Goal: Communication & Community: Answer question/provide support

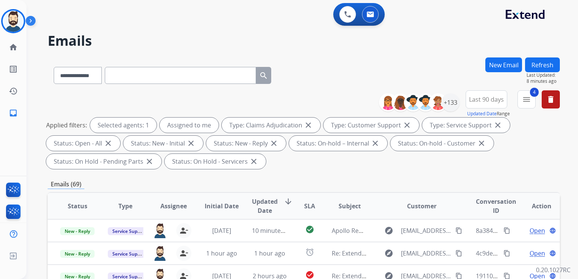
select select "**********"
click at [18, 23] on img at bounding box center [13, 21] width 21 height 21
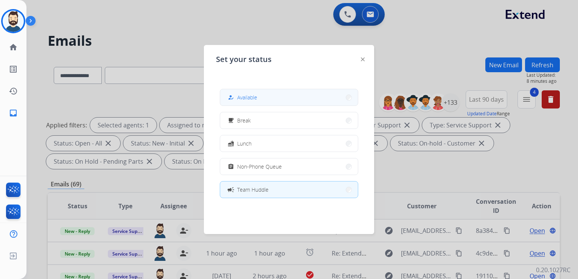
click at [249, 98] on span "Available" at bounding box center [247, 97] width 20 height 8
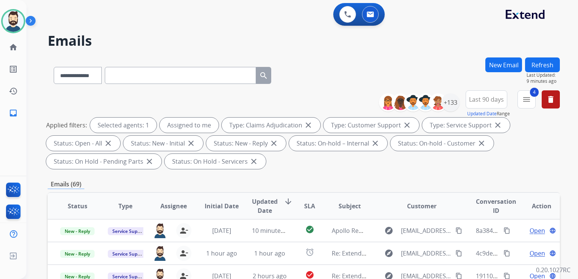
click at [265, 209] on span "Updated Date" at bounding box center [265, 206] width 26 height 18
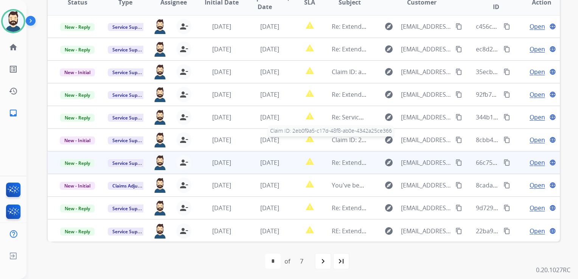
scroll to position [205, 0]
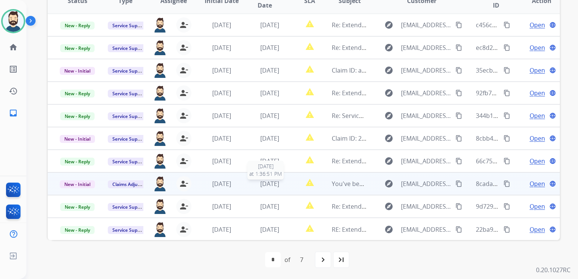
drag, startPoint x: 267, startPoint y: 187, endPoint x: 271, endPoint y: 185, distance: 4.1
click at [267, 186] on span "4 days ago" at bounding box center [269, 184] width 19 height 8
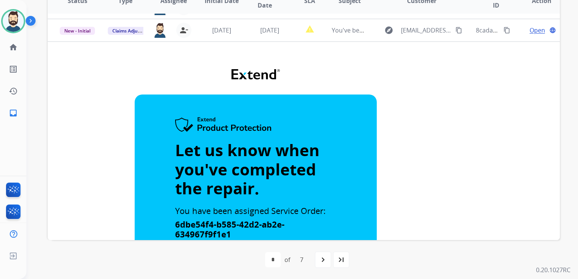
scroll to position [159, 0]
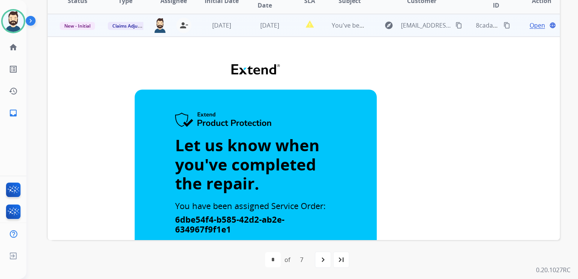
click at [530, 27] on span "Open" at bounding box center [536, 25] width 15 height 9
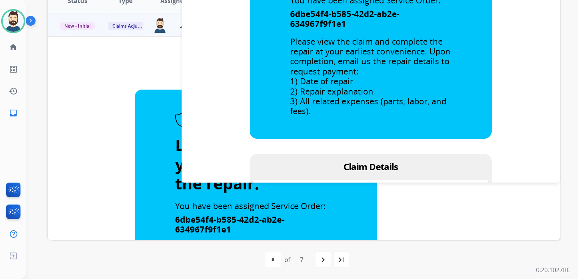
scroll to position [302, 0]
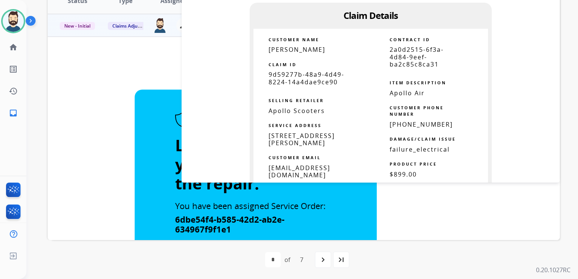
click at [295, 73] on span "9d59277b-48a9-4d49-8224-14a4dae9ce90" at bounding box center [306, 77] width 76 height 15
drag, startPoint x: 295, startPoint y: 73, endPoint x: 297, endPoint y: 79, distance: 6.5
copy tbody
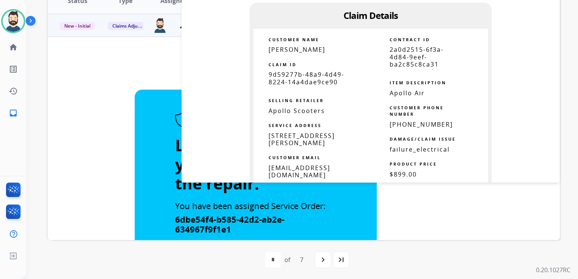
copy tbody
click at [269, 49] on span "Steve Tyson" at bounding box center [296, 49] width 57 height 8
copy tbody
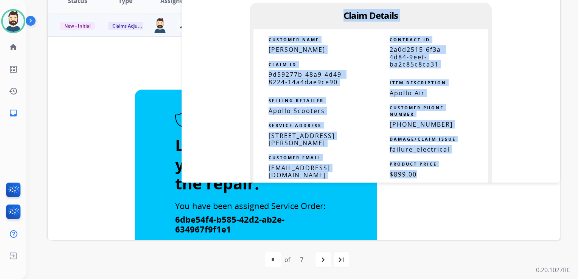
drag, startPoint x: 341, startPoint y: 15, endPoint x: 416, endPoint y: 170, distance: 172.1
click at [416, 170] on td "Let us know when you've completed the repair. You have been assigned Service Or…" at bounding box center [370, 119] width 360 height 855
copy td "Claim Details CUSTOMER NAME Steve Tyson CLAIM ID 9d59277b-48a9-4d49-8224-14a4da…"
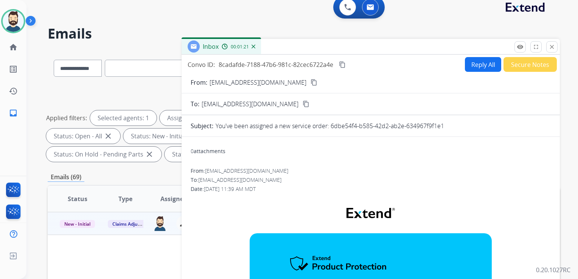
scroll to position [0, 0]
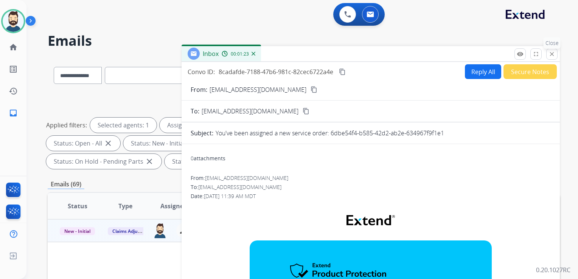
click at [551, 56] on mat-icon "close" at bounding box center [551, 54] width 7 height 7
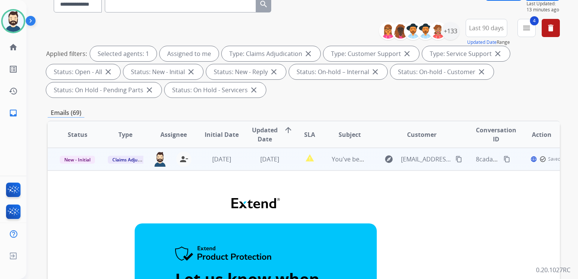
scroll to position [76, 0]
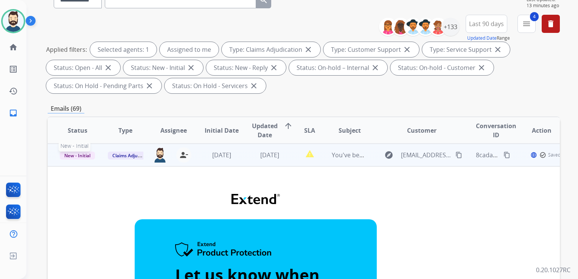
click at [82, 155] on span "New - Initial" at bounding box center [77, 156] width 35 height 8
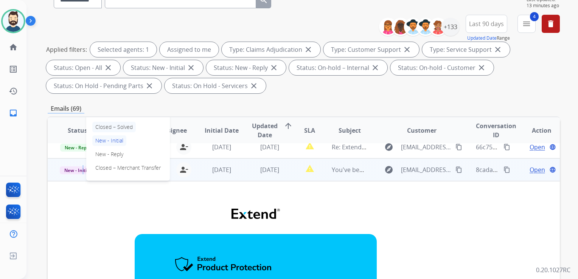
scroll to position [121, 0]
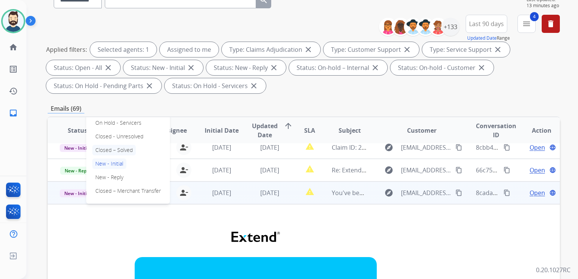
click at [127, 148] on p "Closed – Solved" at bounding box center [113, 150] width 43 height 11
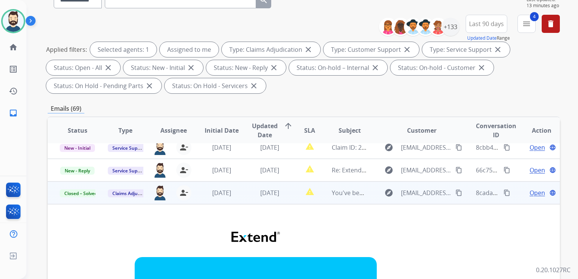
click at [319, 202] on td "You've been assigned a new service order: 6dbe54f4-b585-42d2-ab2e-634967f9f1e1" at bounding box center [343, 192] width 48 height 23
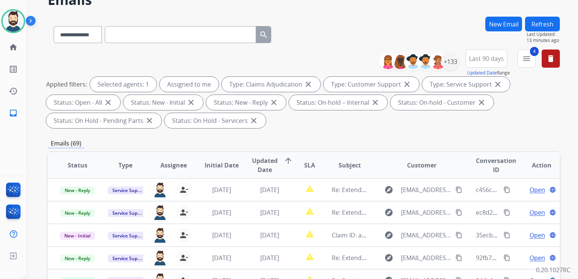
scroll to position [0, 0]
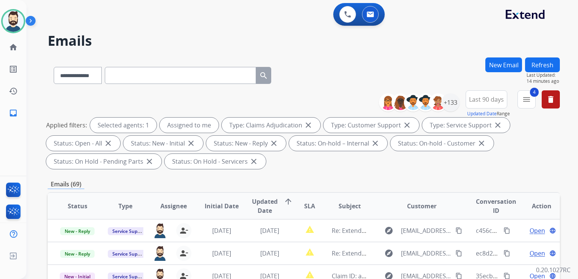
click at [540, 63] on button "Refresh" at bounding box center [542, 64] width 35 height 15
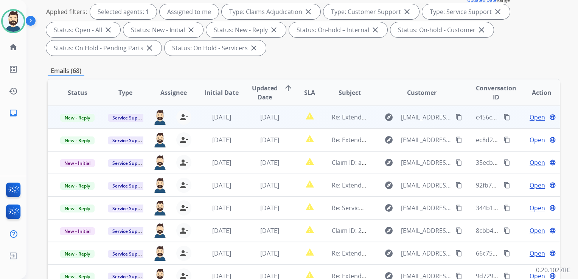
scroll to position [76, 0]
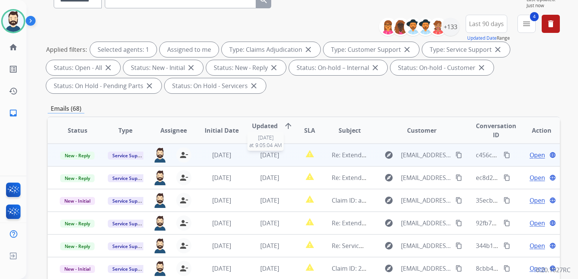
click at [267, 155] on span "5 days ago" at bounding box center [269, 155] width 19 height 8
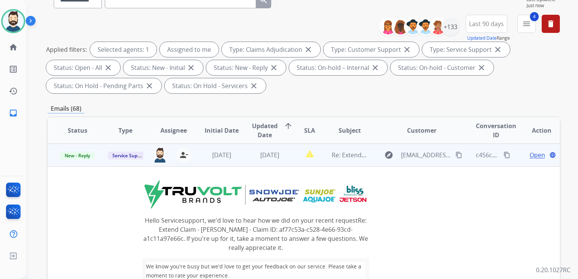
click at [529, 157] on span "Open" at bounding box center [536, 154] width 15 height 9
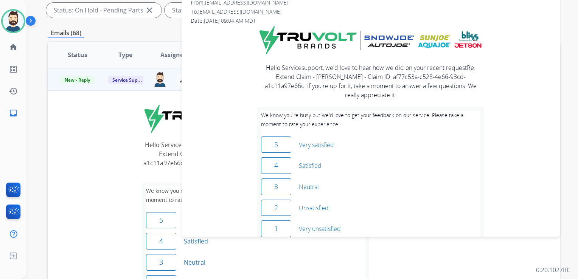
scroll to position [6, 0]
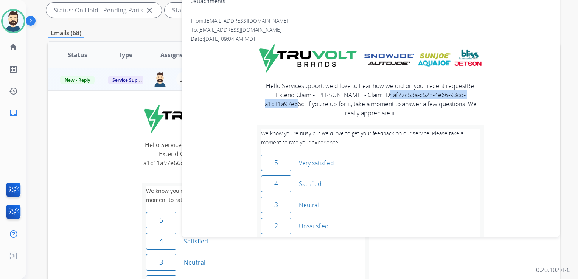
drag, startPoint x: 472, startPoint y: 94, endPoint x: 359, endPoint y: 98, distance: 112.7
click at [359, 98] on div "Hello Servicesupport, we'd love to hear how we did on your recent request Re: E…" at bounding box center [370, 170] width 227 height 178
drag, startPoint x: 359, startPoint y: 98, endPoint x: 362, endPoint y: 95, distance: 4.1
copy link "af77c53a-c528-4e66-93cd-a1c11a97e66c"
click at [278, 155] on link "5" at bounding box center [276, 163] width 30 height 17
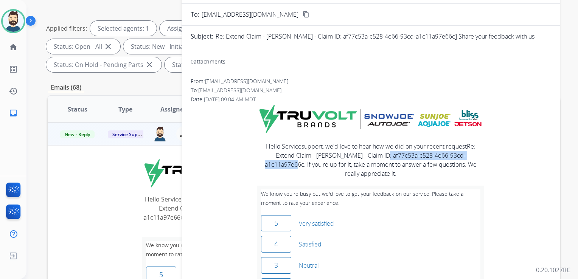
scroll to position [38, 0]
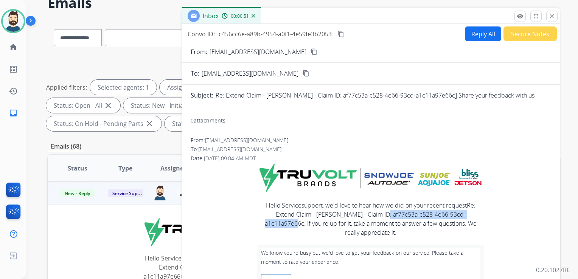
click at [553, 16] on mat-icon "close" at bounding box center [551, 16] width 7 height 7
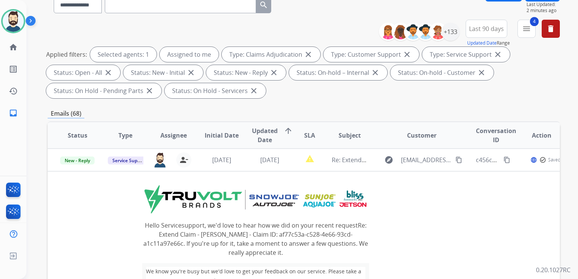
scroll to position [113, 0]
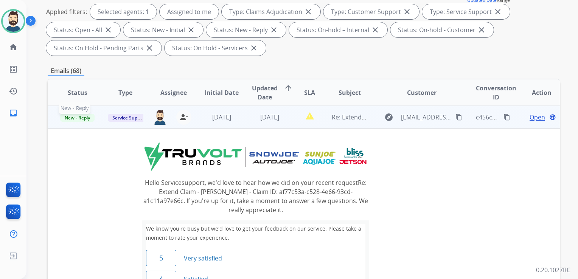
click at [82, 119] on span "New - Reply" at bounding box center [77, 118] width 34 height 8
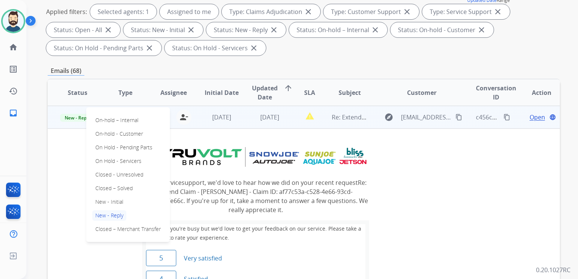
click at [118, 186] on p "Closed – Solved" at bounding box center [113, 188] width 43 height 11
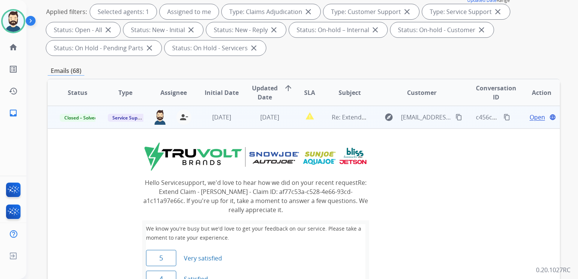
click at [217, 127] on td "5 days ago" at bounding box center [216, 117] width 48 height 23
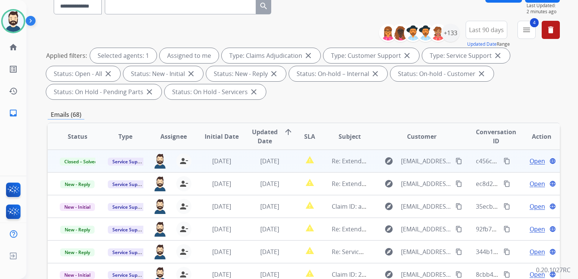
scroll to position [38, 0]
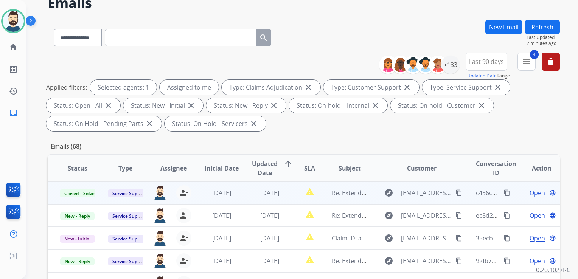
click at [545, 26] on button "Refresh" at bounding box center [542, 27] width 35 height 15
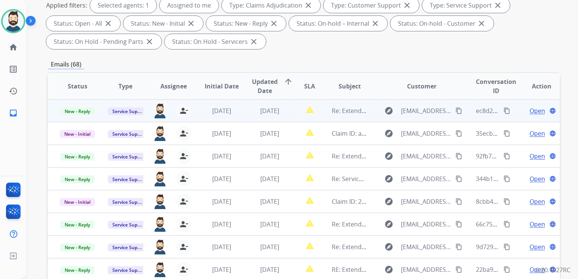
scroll to position [113, 0]
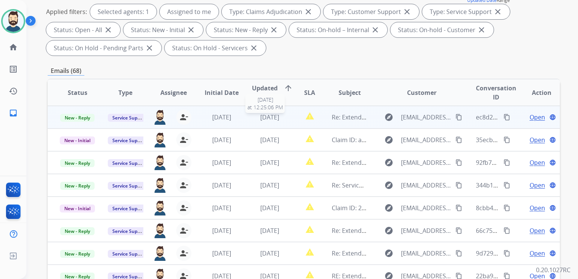
click at [263, 119] on span "4 days ago" at bounding box center [269, 117] width 19 height 8
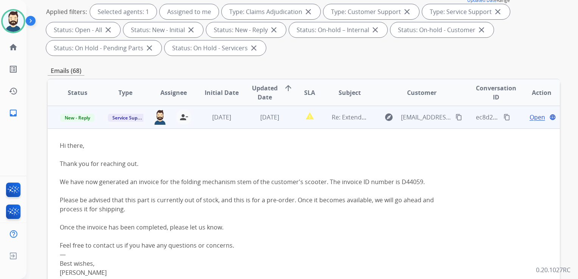
click at [533, 118] on span "Open" at bounding box center [536, 117] width 15 height 9
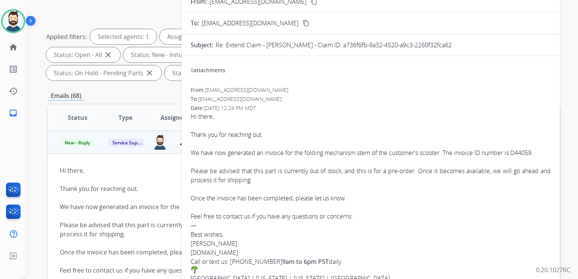
scroll to position [76, 0]
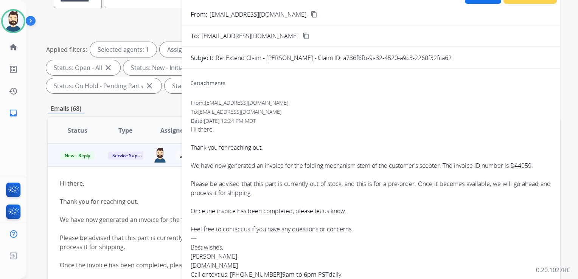
drag, startPoint x: 336, startPoint y: 58, endPoint x: 451, endPoint y: 58, distance: 114.5
click at [451, 58] on div "Re: Extend Claim - Fabian Chacon - Claim ID: a736f6fb-9a32-4520-a9c3-2260f32fca…" at bounding box center [382, 57] width 335 height 9
drag, startPoint x: 451, startPoint y: 58, endPoint x: 434, endPoint y: 56, distance: 16.7
copy p "a736f6fb-9a32-4520-a9c3-2260f32fca62"
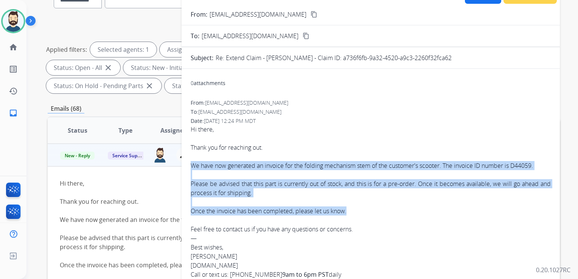
drag, startPoint x: 191, startPoint y: 163, endPoint x: 352, endPoint y: 209, distance: 167.7
click at [352, 209] on div "Hi there, Thank you for reaching out. We have now generated an invoice for the …" at bounding box center [370, 210] width 360 height 171
copy div "We have now generated an invoice for the folding mechanism stem of the customer…"
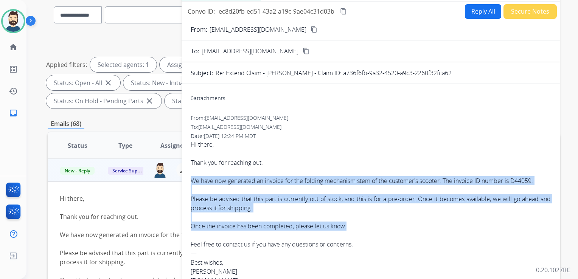
scroll to position [0, 0]
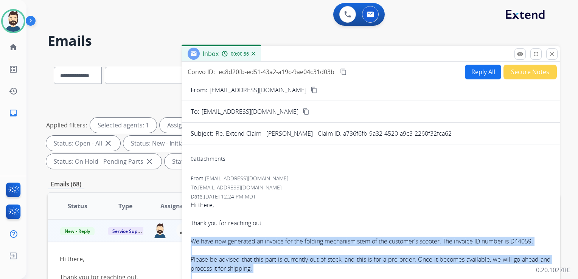
click at [340, 72] on mat-icon "content_copy" at bounding box center [343, 71] width 7 height 7
drag, startPoint x: 550, startPoint y: 52, endPoint x: 313, endPoint y: 61, distance: 236.8
click at [550, 52] on mat-icon "close" at bounding box center [551, 54] width 7 height 7
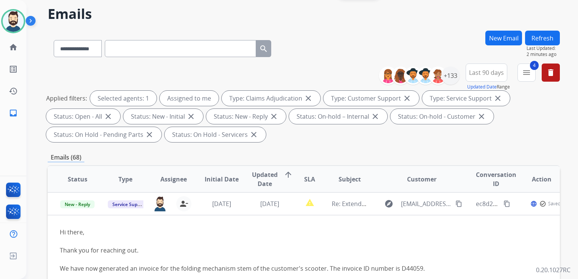
scroll to position [38, 0]
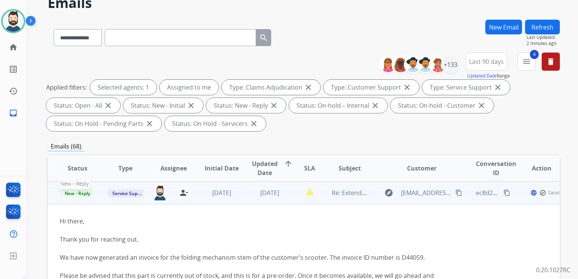
click at [85, 193] on span "New - Reply" at bounding box center [77, 193] width 34 height 8
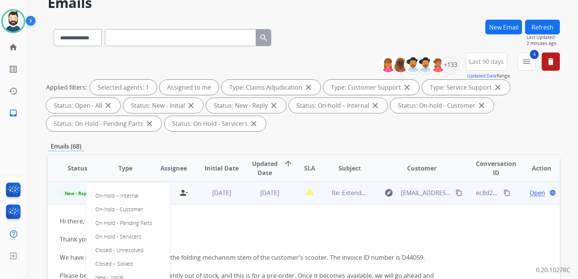
drag, startPoint x: 104, startPoint y: 260, endPoint x: 108, endPoint y: 258, distance: 4.6
click at [105, 259] on p "Closed – Solved" at bounding box center [113, 264] width 43 height 11
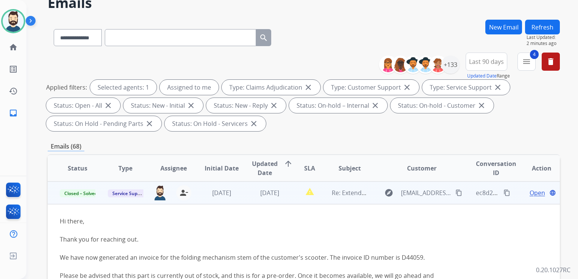
click at [201, 202] on td "4 days ago" at bounding box center [216, 192] width 48 height 23
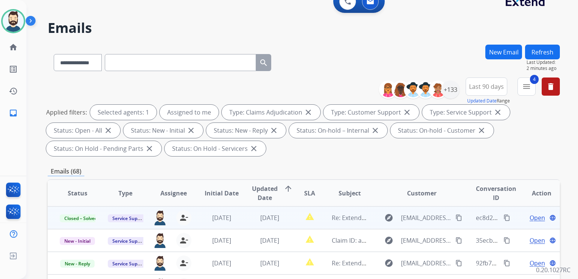
scroll to position [0, 0]
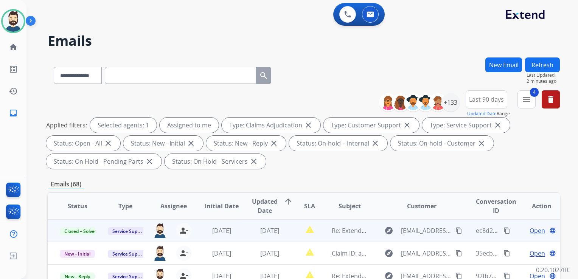
click at [531, 65] on button "Refresh" at bounding box center [542, 64] width 35 height 15
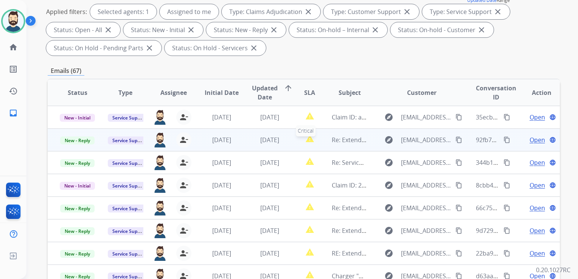
scroll to position [0, 0]
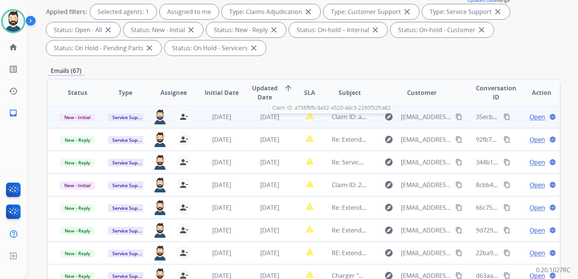
click at [345, 116] on span "Claim ID: a736f6fb-9a32-4520-a9c3-2260f32fca62" at bounding box center [399, 117] width 136 height 8
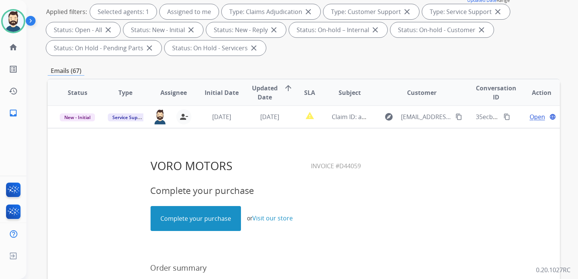
scroll to position [0, 0]
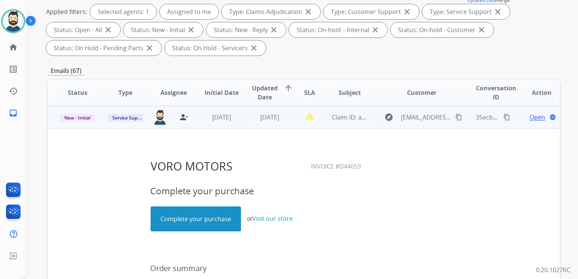
click at [531, 117] on span "Open" at bounding box center [536, 117] width 15 height 9
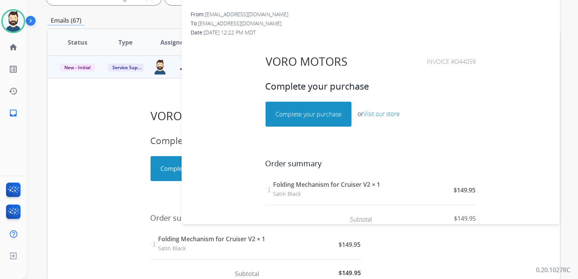
scroll to position [92, 0]
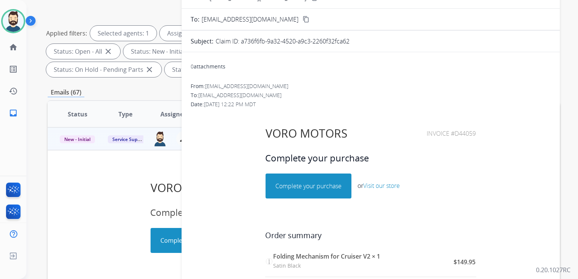
drag, startPoint x: 429, startPoint y: 131, endPoint x: 472, endPoint y: 132, distance: 42.7
click at [472, 132] on span "Invoice #D44059" at bounding box center [450, 133] width 49 height 8
copy span "Invoice #D44059"
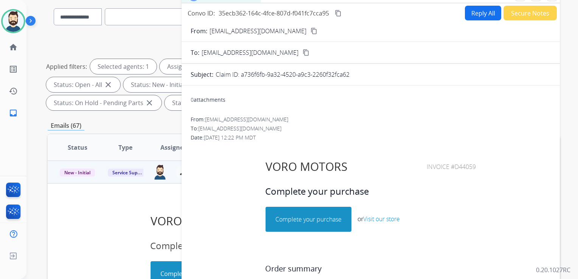
scroll to position [0, 0]
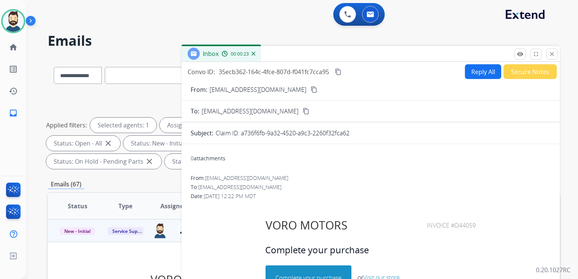
click at [336, 69] on mat-icon "content_copy" at bounding box center [338, 71] width 7 height 7
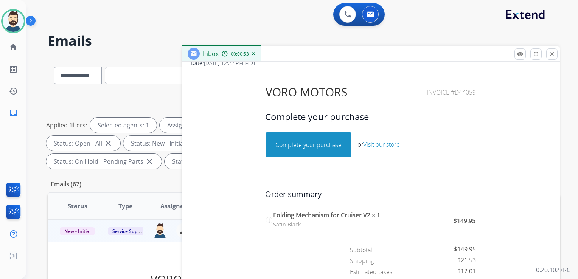
scroll to position [151, 0]
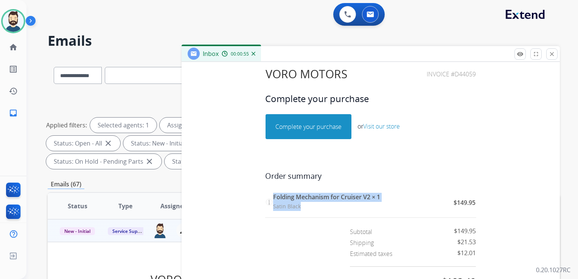
drag, startPoint x: 271, startPoint y: 197, endPoint x: 296, endPoint y: 206, distance: 26.8
click at [296, 206] on td "Folding Mechanism for Cruiser V2 × 1 Satin Black" at bounding box center [360, 201] width 175 height 19
copy td "Folding Mechanism for Cruiser V2 × 1 Satin Black"
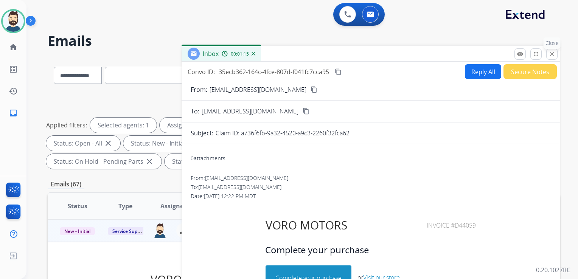
click at [550, 55] on mat-icon "close" at bounding box center [551, 54] width 7 height 7
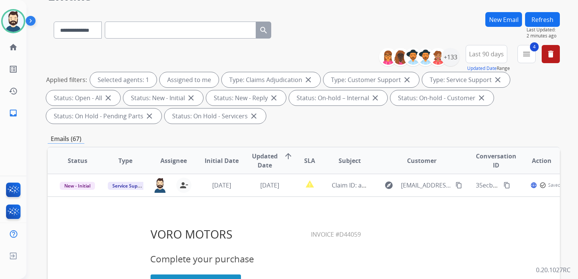
scroll to position [76, 0]
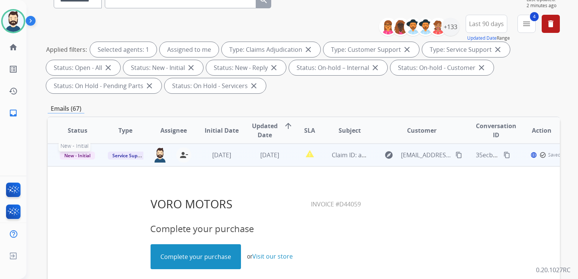
click at [77, 156] on span "New - Initial" at bounding box center [77, 156] width 35 height 8
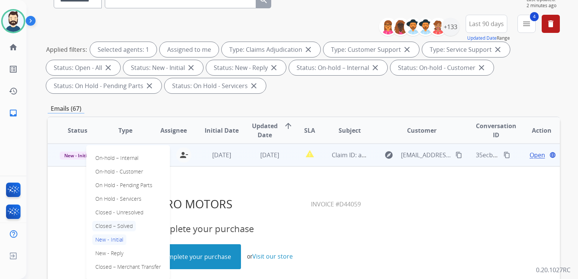
drag, startPoint x: 119, startPoint y: 225, endPoint x: 136, endPoint y: 209, distance: 23.3
click at [120, 225] on p "Closed – Solved" at bounding box center [113, 226] width 43 height 11
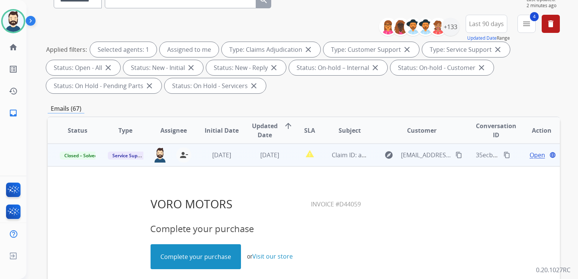
click at [198, 164] on td "4 days ago" at bounding box center [216, 155] width 48 height 23
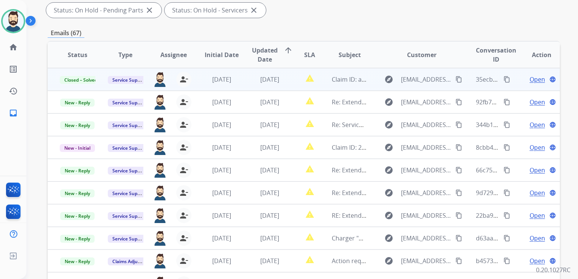
scroll to position [0, 0]
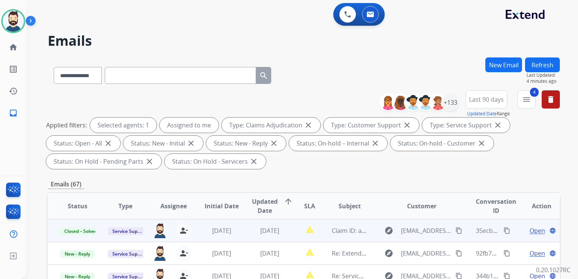
click at [538, 67] on button "Refresh" at bounding box center [542, 64] width 35 height 15
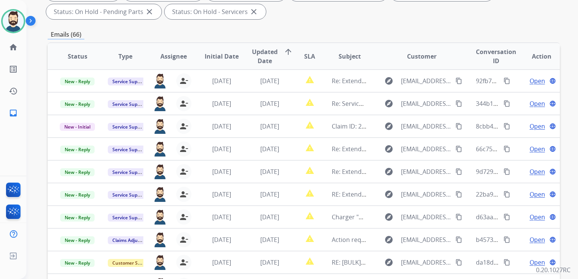
scroll to position [151, 0]
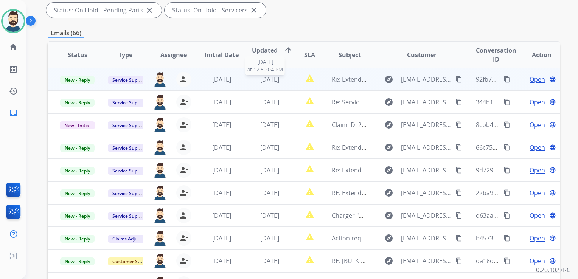
click at [267, 80] on span "4 days ago" at bounding box center [269, 79] width 19 height 8
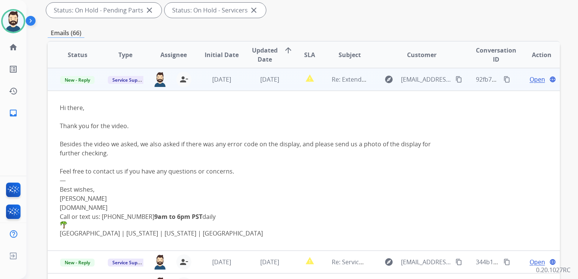
click at [530, 77] on span "Open" at bounding box center [536, 79] width 15 height 9
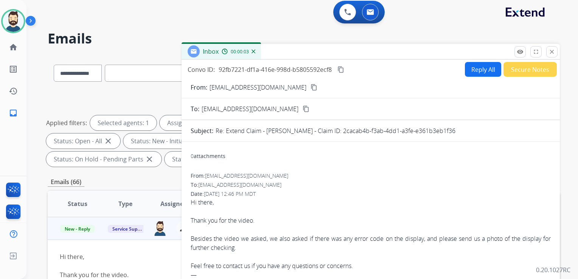
scroll to position [0, 0]
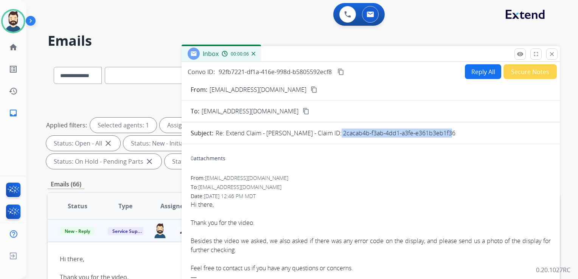
drag, startPoint x: 334, startPoint y: 133, endPoint x: 444, endPoint y: 136, distance: 110.4
click at [444, 136] on div "Re: Extend Claim - Ana Mercado - Claim ID: 2cacab4b-f3ab-4dd1-a3fe-e361b3eb1f36" at bounding box center [382, 133] width 335 height 9
drag, startPoint x: 444, startPoint y: 136, endPoint x: 438, endPoint y: 134, distance: 6.2
copy p "2cacab4b-f3ab-4dd1-a3fe-e361b3eb1f36"
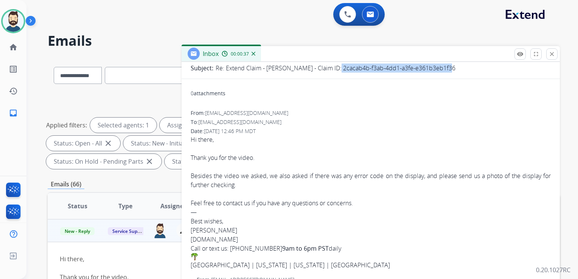
scroll to position [83, 0]
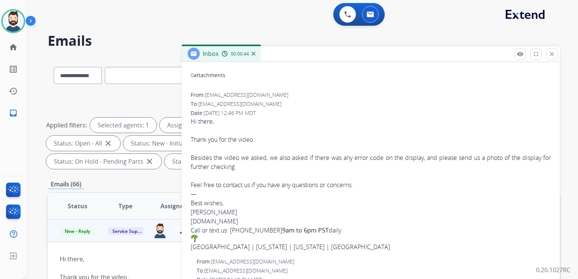
drag, startPoint x: 191, startPoint y: 138, endPoint x: 241, endPoint y: 165, distance: 56.8
click at [241, 165] on div "Hi there, Thank you for the video. Besides the video we asked, we also asked if…" at bounding box center [370, 184] width 360 height 135
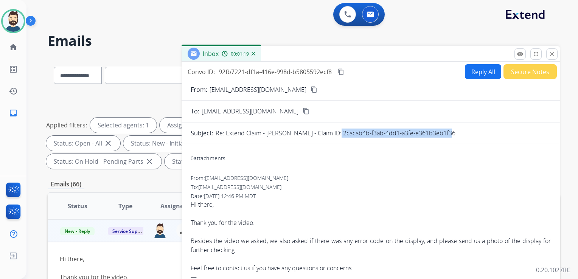
scroll to position [0, 0]
click at [478, 72] on button "Reply All" at bounding box center [483, 71] width 36 height 15
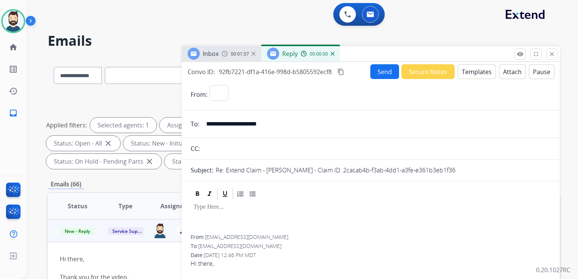
select select "**********"
click at [472, 73] on button "Templates" at bounding box center [476, 71] width 38 height 15
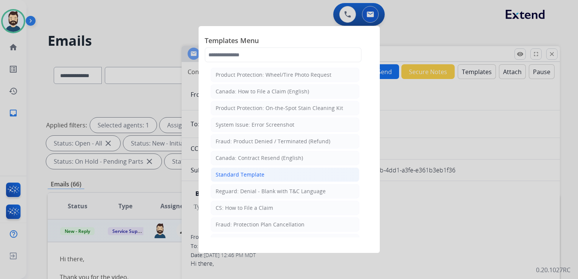
click at [235, 173] on div "Standard Template" at bounding box center [239, 175] width 49 height 8
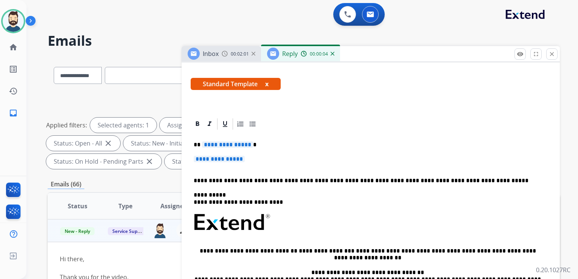
scroll to position [113, 0]
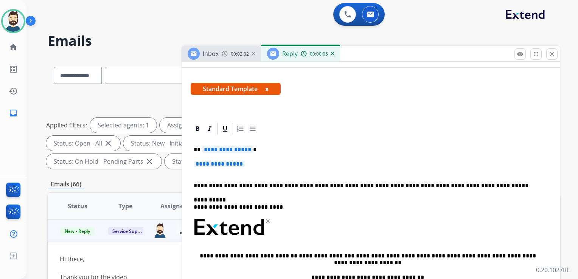
drag, startPoint x: 259, startPoint y: 150, endPoint x: 254, endPoint y: 146, distance: 7.0
click at [257, 149] on p "**********" at bounding box center [368, 149] width 348 height 7
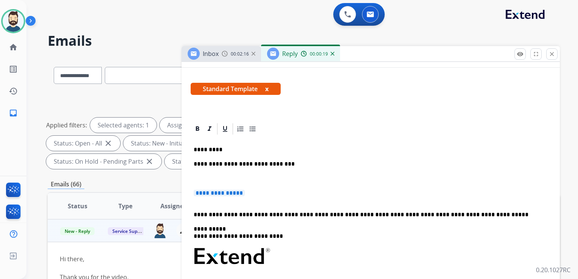
scroll to position [0, 0]
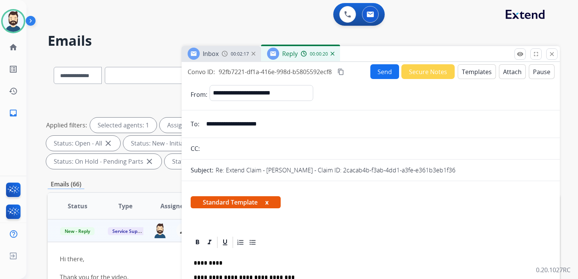
click at [513, 74] on button "Attach" at bounding box center [512, 71] width 27 height 15
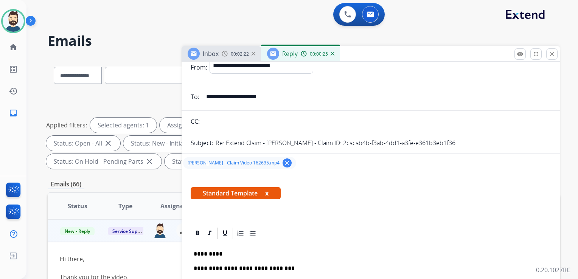
scroll to position [76, 0]
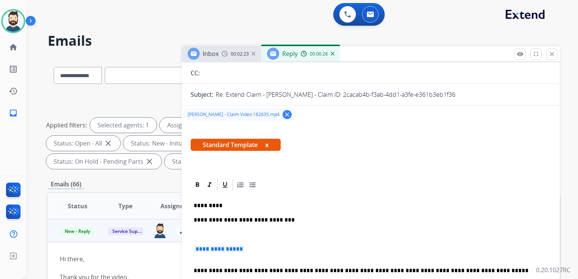
click at [214, 233] on p at bounding box center [371, 234] width 354 height 7
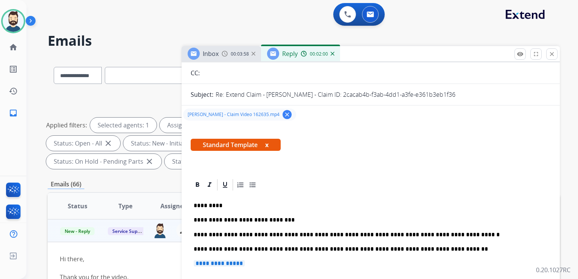
click at [430, 247] on p "**********" at bounding box center [368, 249] width 348 height 7
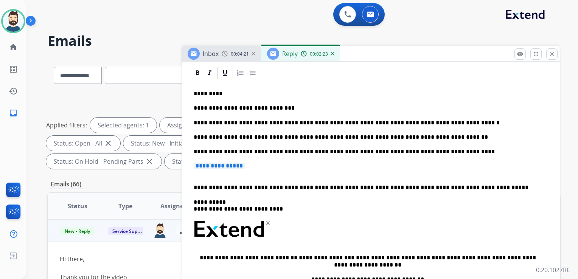
scroll to position [189, 0]
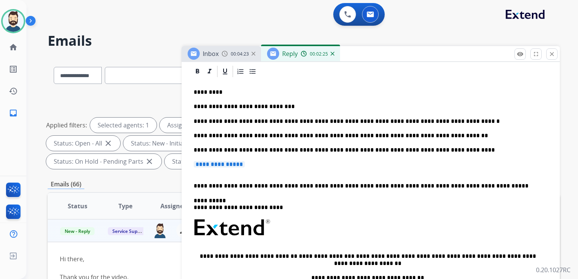
click at [264, 164] on p "**********" at bounding box center [371, 168] width 354 height 14
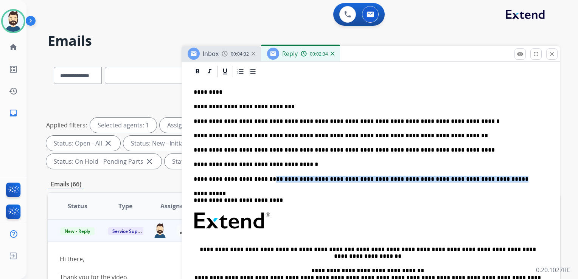
drag, startPoint x: 262, startPoint y: 180, endPoint x: 466, endPoint y: 182, distance: 203.7
click at [473, 180] on p "**********" at bounding box center [368, 179] width 348 height 7
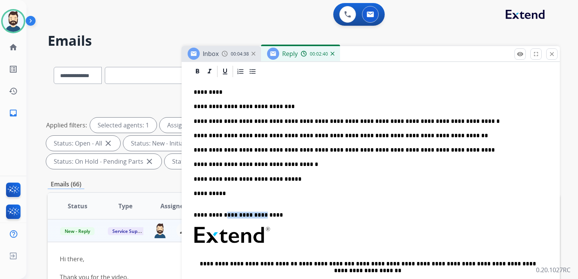
drag, startPoint x: 232, startPoint y: 213, endPoint x: 259, endPoint y: 212, distance: 26.5
click at [259, 212] on p "**********" at bounding box center [368, 211] width 348 height 14
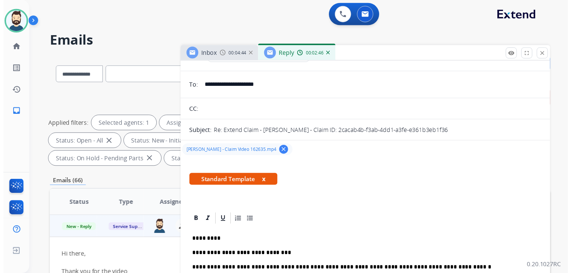
scroll to position [0, 0]
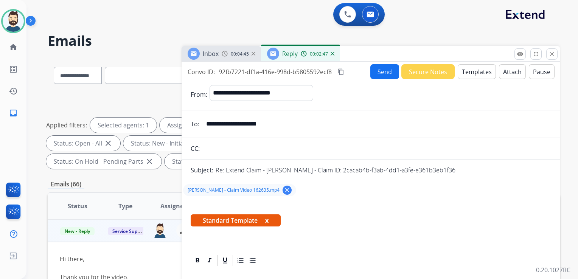
click at [383, 68] on button "Send" at bounding box center [384, 71] width 29 height 15
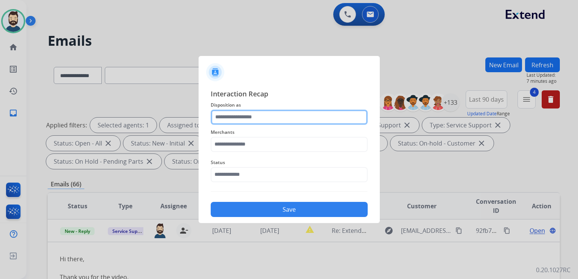
click at [246, 115] on input "text" at bounding box center [289, 117] width 157 height 15
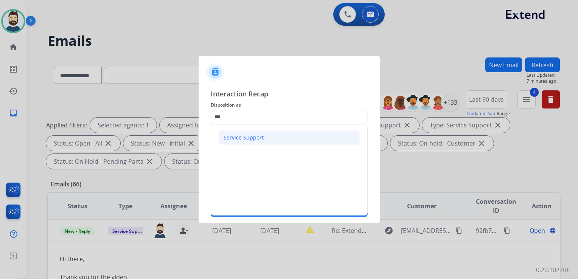
click at [242, 136] on div "Service Support" at bounding box center [243, 138] width 40 height 8
type input "**********"
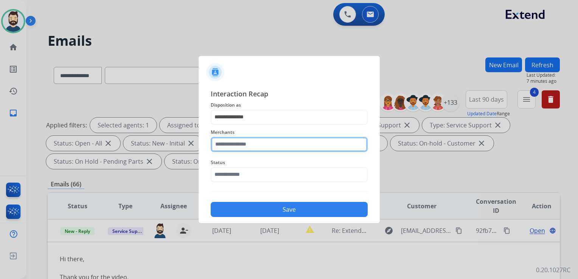
click at [243, 139] on input "text" at bounding box center [289, 144] width 157 height 15
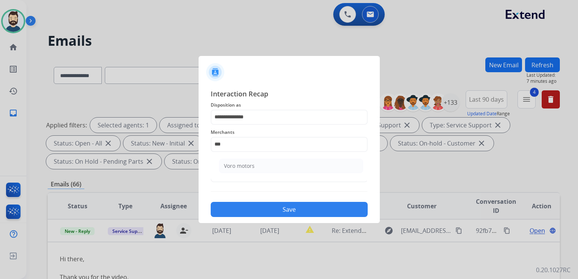
click at [247, 168] on div "Voro motors" at bounding box center [239, 166] width 31 height 8
type input "**********"
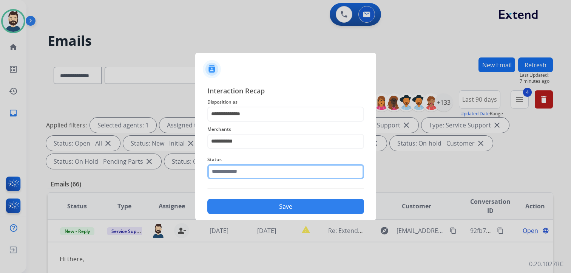
click at [249, 170] on input "text" at bounding box center [286, 171] width 157 height 15
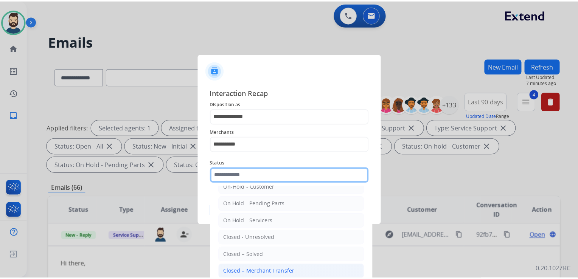
scroll to position [38, 0]
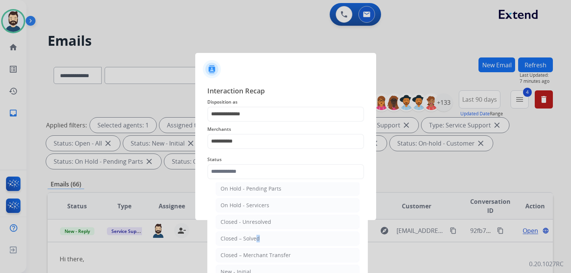
click at [254, 240] on div "Closed – Solved" at bounding box center [240, 239] width 39 height 8
type input "**********"
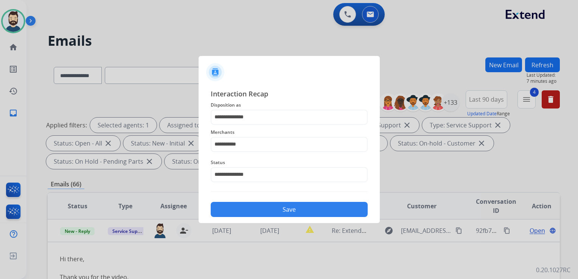
click at [273, 214] on button "Save" at bounding box center [289, 209] width 157 height 15
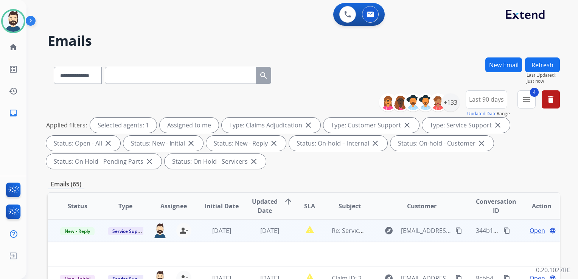
click at [240, 240] on td "4 days ago" at bounding box center [264, 230] width 48 height 23
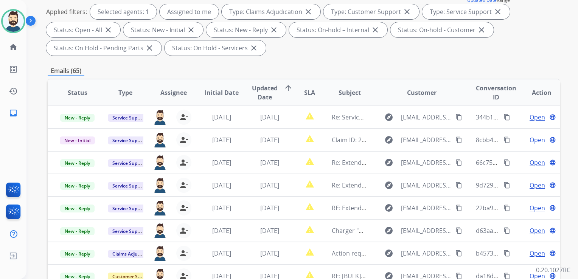
scroll to position [0, 0]
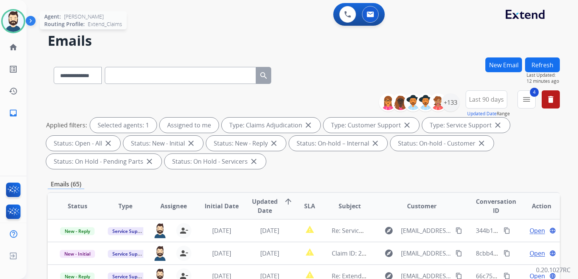
click at [12, 23] on img at bounding box center [13, 21] width 21 height 21
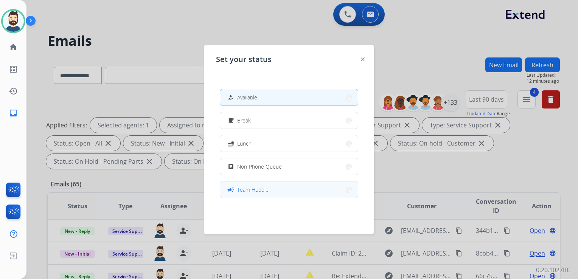
click at [269, 190] on button "campaign Team Huddle" at bounding box center [289, 189] width 138 height 16
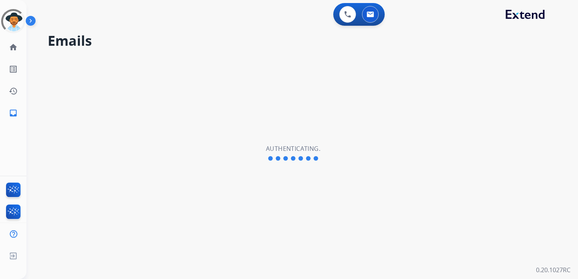
select select "**********"
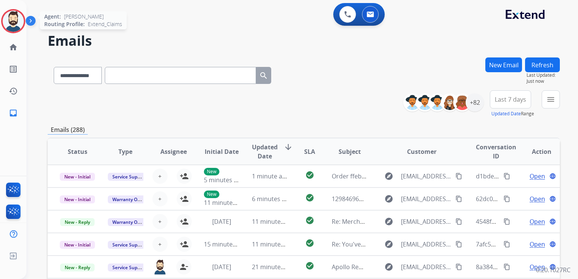
click at [11, 23] on img at bounding box center [13, 21] width 21 height 21
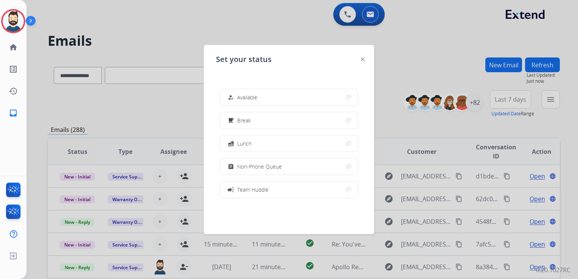
drag, startPoint x: 241, startPoint y: 98, endPoint x: 227, endPoint y: 75, distance: 27.0
click at [241, 98] on span "Available" at bounding box center [247, 97] width 20 height 8
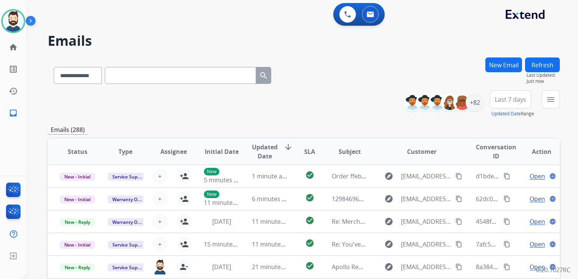
click at [221, 45] on h2 "Emails" at bounding box center [304, 40] width 512 height 15
click at [499, 62] on button "New Email" at bounding box center [503, 64] width 37 height 15
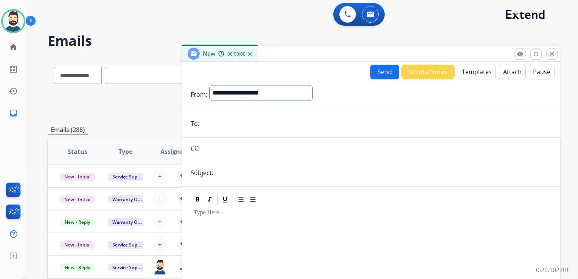
drag, startPoint x: 269, startPoint y: 93, endPoint x: 258, endPoint y: 94, distance: 10.8
click at [269, 93] on select "**********" at bounding box center [260, 92] width 103 height 15
select select "**********"
click at [209, 85] on select "**********" at bounding box center [260, 92] width 103 height 15
click at [219, 128] on input "email" at bounding box center [375, 124] width 349 height 15
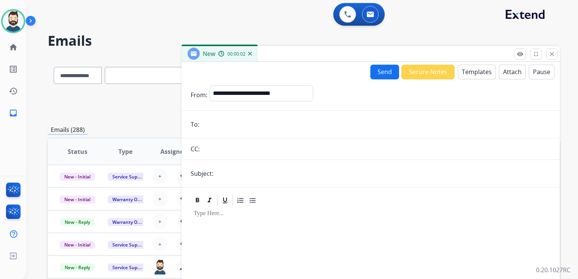
paste input "**********"
type input "**********"
click at [230, 182] on form "**********" at bounding box center [370, 210] width 378 height 262
click at [232, 178] on input "text" at bounding box center [382, 173] width 335 height 15
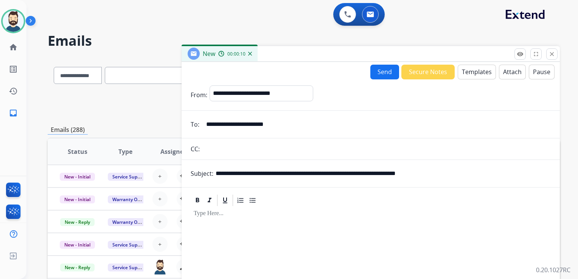
drag, startPoint x: 331, startPoint y: 172, endPoint x: 450, endPoint y: 171, distance: 118.7
click at [450, 171] on input "**********" at bounding box center [382, 173] width 335 height 15
paste input "text"
drag, startPoint x: 257, startPoint y: 172, endPoint x: 297, endPoint y: 176, distance: 39.5
click at [297, 176] on input "**********" at bounding box center [382, 173] width 335 height 15
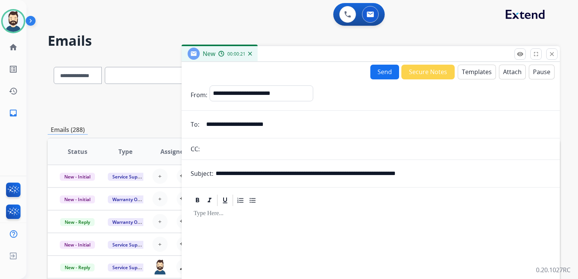
paste input "text"
type input "**********"
click at [226, 229] on div at bounding box center [370, 272] width 360 height 130
click at [458, 74] on button "Templates" at bounding box center [476, 72] width 38 height 15
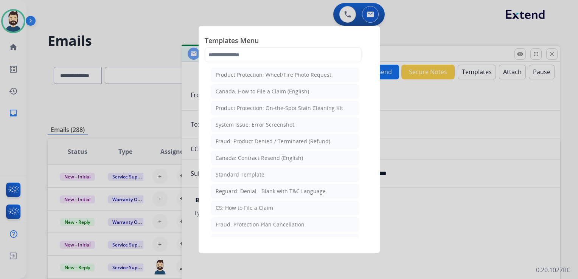
drag, startPoint x: 240, startPoint y: 173, endPoint x: 275, endPoint y: 144, distance: 44.8
click at [240, 172] on div "Standard Template" at bounding box center [239, 175] width 49 height 8
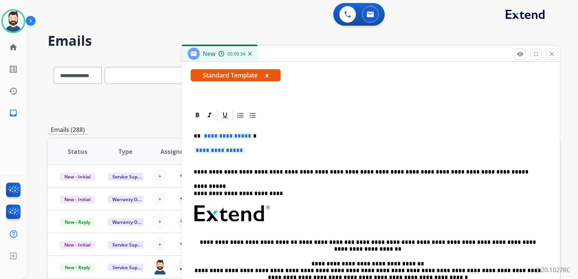
scroll to position [38, 0]
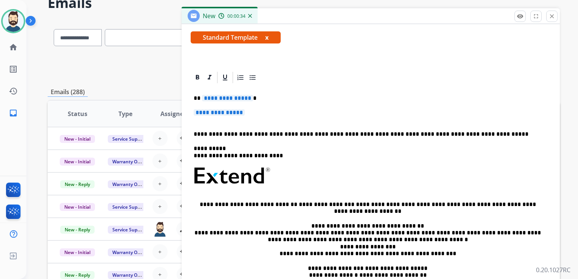
drag, startPoint x: 262, startPoint y: 134, endPoint x: 242, endPoint y: 124, distance: 22.8
click at [262, 134] on p "**********" at bounding box center [368, 134] width 348 height 7
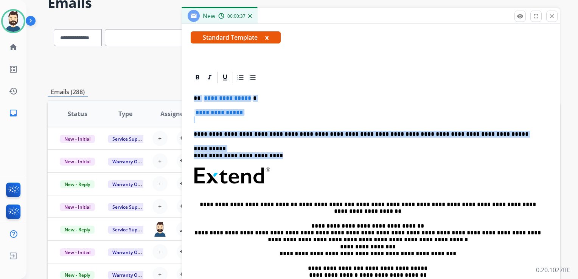
drag, startPoint x: 194, startPoint y: 99, endPoint x: 286, endPoint y: 152, distance: 106.5
click at [286, 152] on div "**********" at bounding box center [370, 193] width 360 height 218
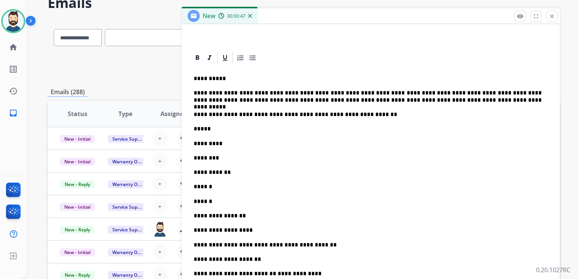
scroll to position [171, 0]
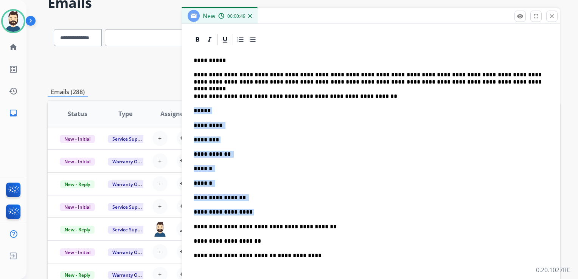
drag, startPoint x: 194, startPoint y: 111, endPoint x: 243, endPoint y: 209, distance: 109.5
click at [243, 209] on div "**********" at bounding box center [370, 231] width 360 height 371
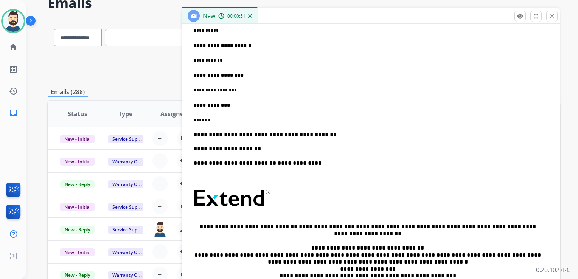
scroll to position [519, 0]
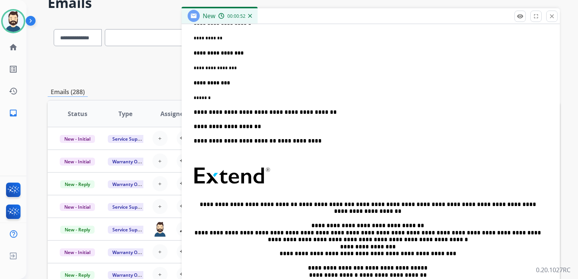
click at [318, 111] on p "**********" at bounding box center [368, 112] width 348 height 7
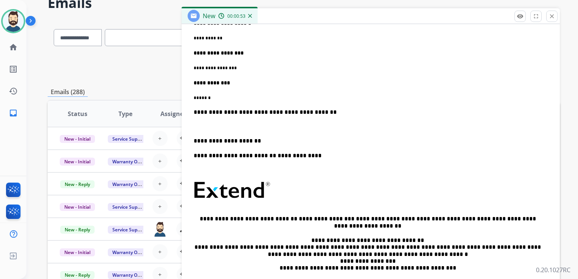
click at [232, 96] on p "* ******" at bounding box center [368, 97] width 348 height 7
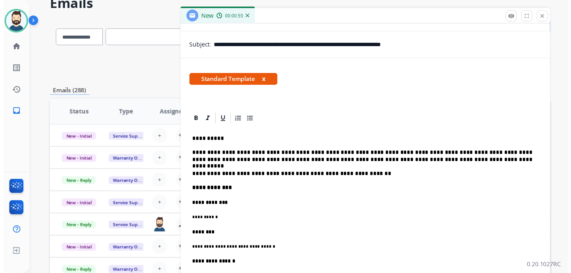
scroll to position [0, 0]
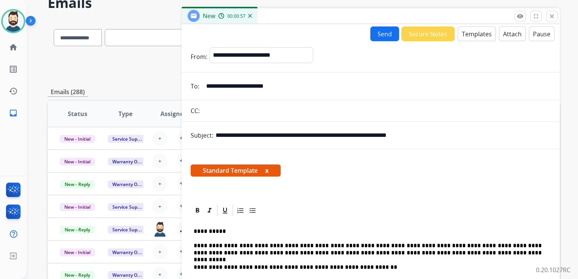
click at [375, 35] on button "Send" at bounding box center [384, 33] width 29 height 15
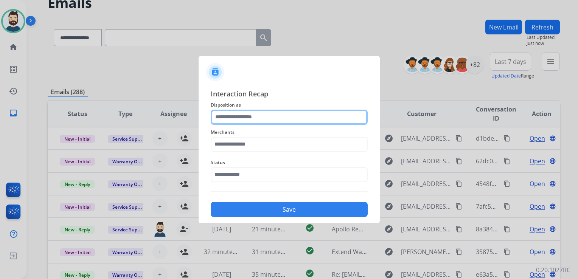
click at [229, 116] on input "text" at bounding box center [289, 117] width 157 height 15
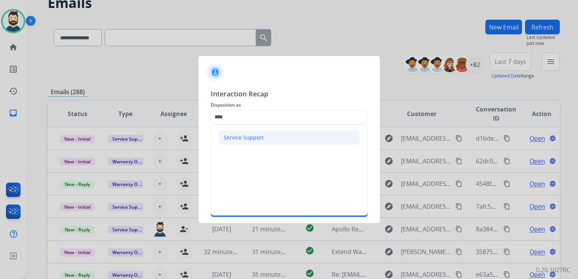
click at [238, 137] on div "Service Support" at bounding box center [243, 138] width 40 height 8
type input "**********"
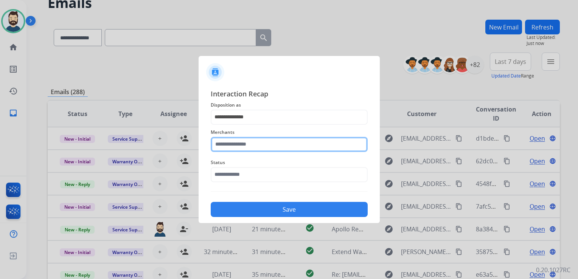
click at [240, 144] on input "text" at bounding box center [289, 144] width 157 height 15
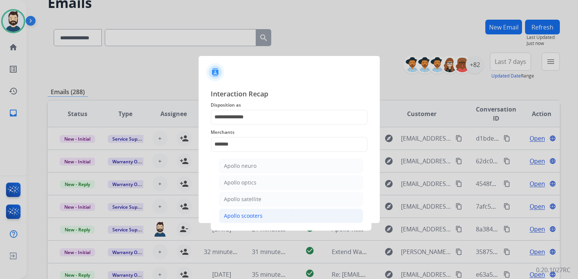
click at [249, 215] on div "Apollo scooters" at bounding box center [243, 216] width 39 height 8
type input "**********"
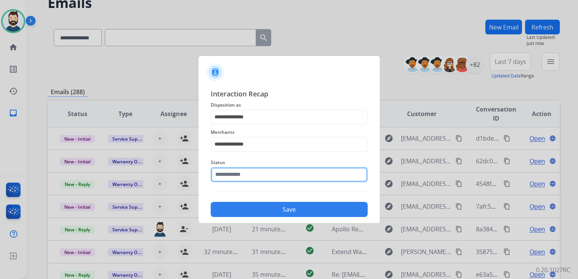
click at [278, 173] on input "text" at bounding box center [289, 174] width 157 height 15
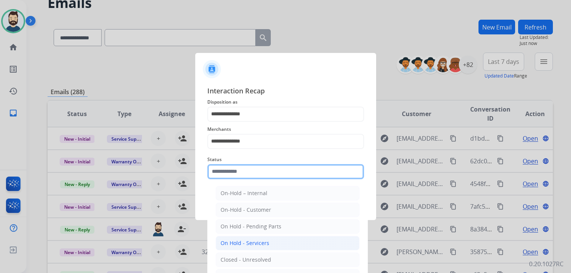
scroll to position [22, 0]
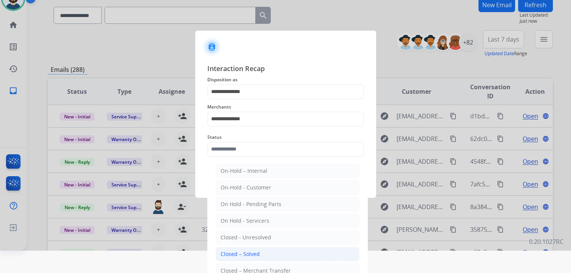
drag, startPoint x: 252, startPoint y: 251, endPoint x: 272, endPoint y: 214, distance: 41.3
click at [252, 250] on div "Closed – Solved" at bounding box center [240, 254] width 39 height 8
type input "**********"
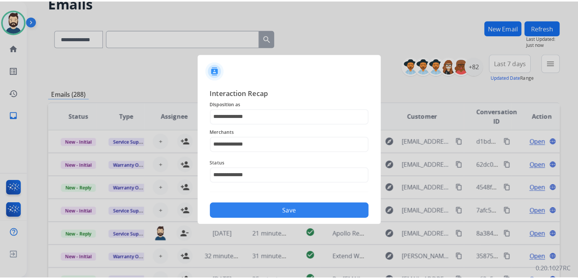
scroll to position [0, 0]
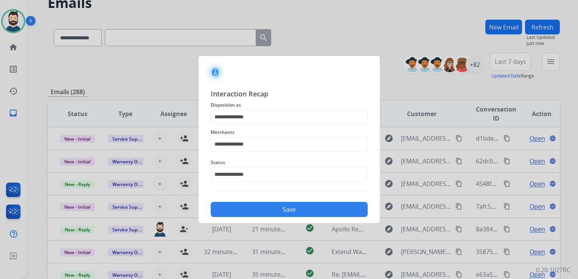
click at [279, 209] on button "Save" at bounding box center [289, 209] width 157 height 15
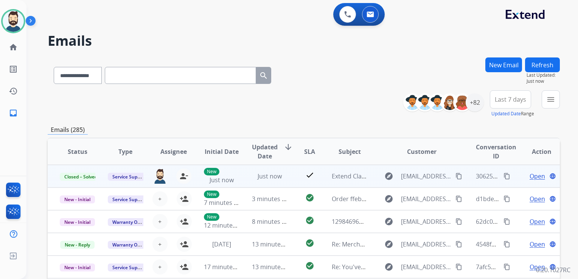
click at [503, 177] on mat-icon "content_copy" at bounding box center [506, 176] width 7 height 7
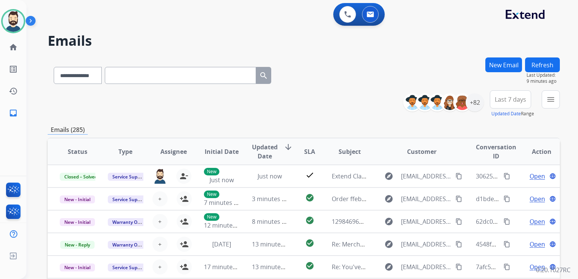
click at [133, 69] on input "text" at bounding box center [180, 75] width 151 height 17
paste input "**********"
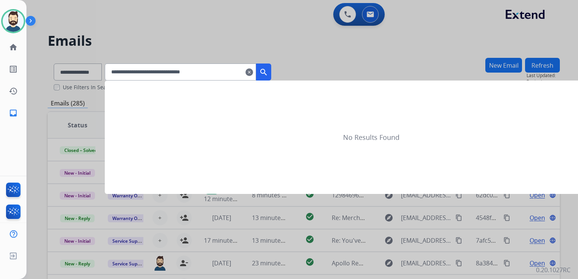
type input "**********"
click at [268, 74] on mat-icon "search" at bounding box center [263, 72] width 9 height 9
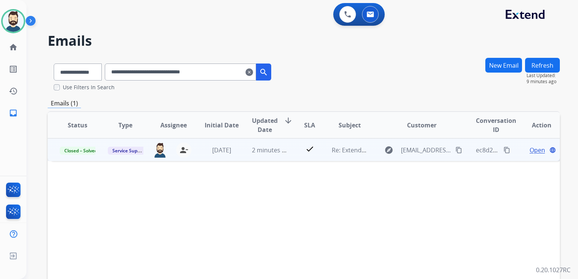
click at [267, 158] on td "2 minutes ago" at bounding box center [264, 149] width 48 height 23
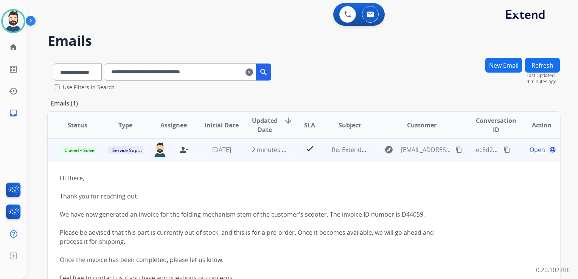
click at [529, 147] on span "Open" at bounding box center [536, 149] width 15 height 9
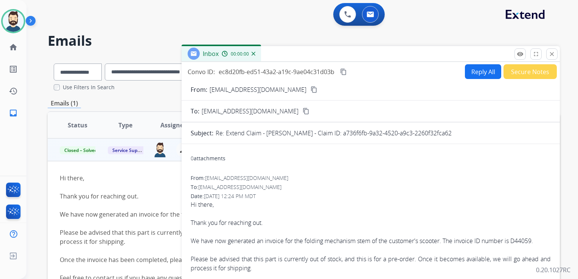
click at [475, 75] on button "Reply All" at bounding box center [483, 71] width 36 height 15
select select "**********"
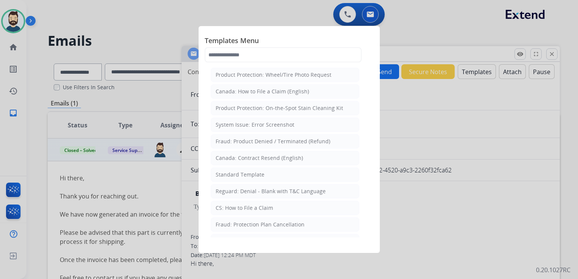
drag, startPoint x: 261, startPoint y: 174, endPoint x: 280, endPoint y: 161, distance: 23.1
click at [261, 174] on div "Standard Template" at bounding box center [239, 175] width 49 height 8
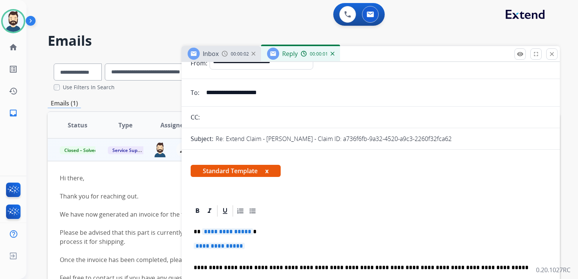
scroll to position [76, 0]
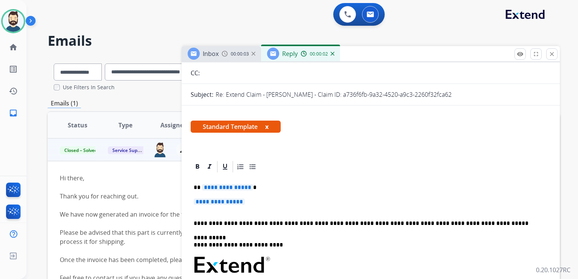
click at [257, 190] on p "**********" at bounding box center [368, 187] width 348 height 7
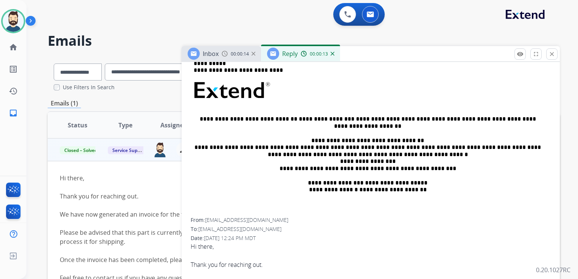
scroll to position [340, 0]
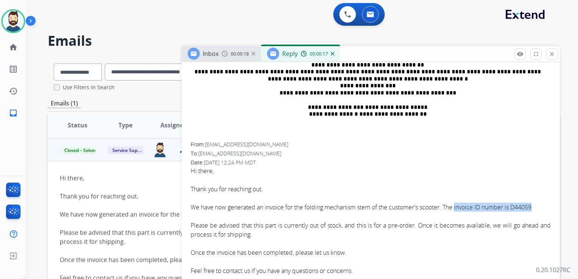
drag, startPoint x: 458, startPoint y: 206, endPoint x: 536, endPoint y: 205, distance: 77.9
click at [536, 205] on div "We have now generated an invoice for the folding mechanism stem of the customer…" at bounding box center [370, 207] width 360 height 9
copy div "invoice ID number is D44059"
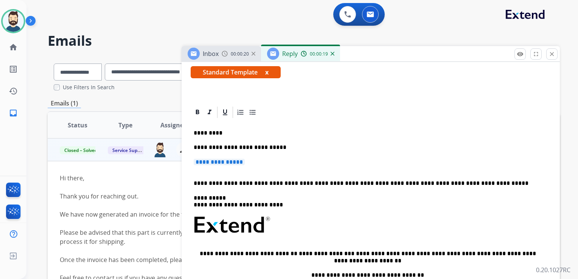
scroll to position [113, 0]
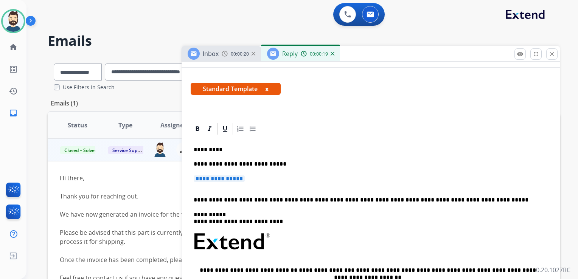
click at [272, 158] on div "**********" at bounding box center [370, 252] width 360 height 233
click at [321, 164] on p "**********" at bounding box center [368, 164] width 348 height 7
click at [339, 164] on p "**********" at bounding box center [368, 164] width 348 height 7
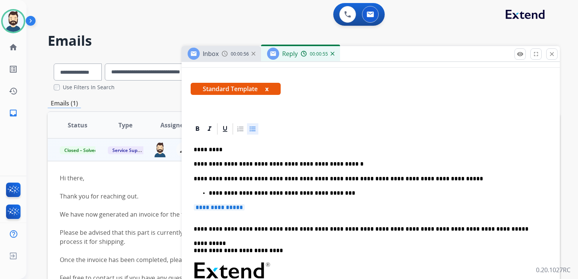
click at [251, 209] on p "**********" at bounding box center [371, 211] width 354 height 14
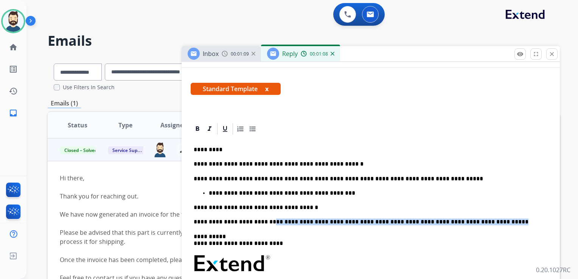
drag, startPoint x: 263, startPoint y: 224, endPoint x: 465, endPoint y: 221, distance: 202.2
click at [468, 221] on p "**********" at bounding box center [368, 221] width 348 height 7
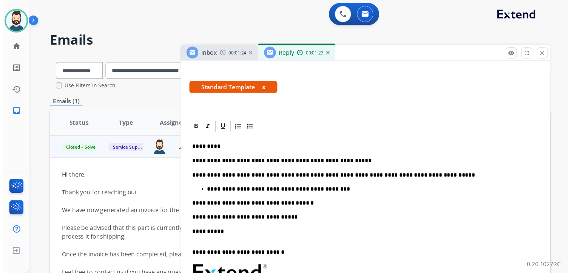
scroll to position [0, 0]
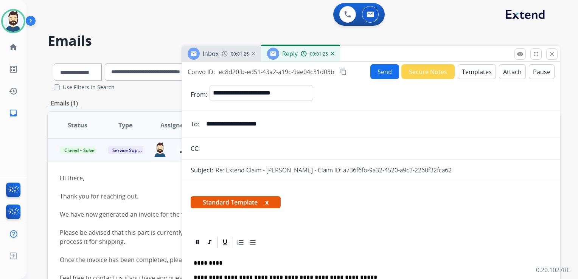
click at [378, 69] on button "Send" at bounding box center [384, 71] width 29 height 15
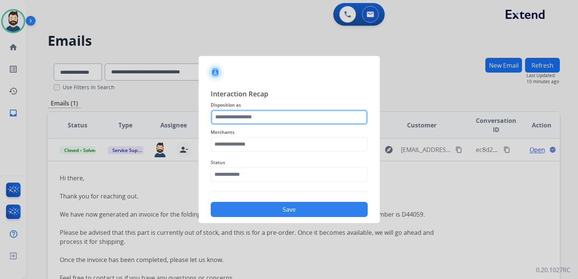
click at [250, 119] on input "text" at bounding box center [289, 117] width 157 height 15
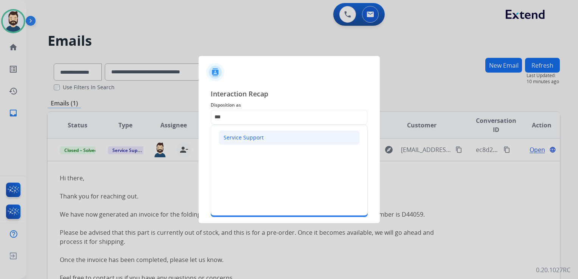
click at [239, 142] on li "Service Support" at bounding box center [288, 137] width 141 height 14
type input "**********"
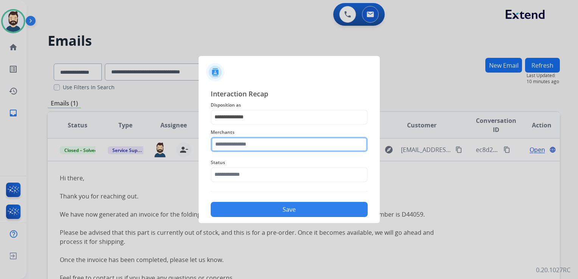
click at [239, 144] on input "text" at bounding box center [289, 144] width 157 height 15
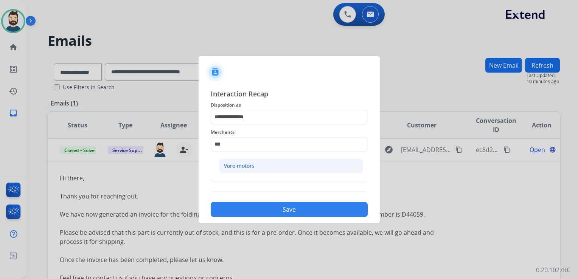
click at [236, 164] on div "Voro motors" at bounding box center [239, 166] width 31 height 8
type input "**********"
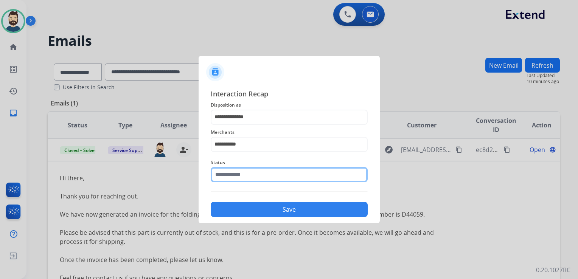
click at [236, 171] on input "text" at bounding box center [289, 174] width 157 height 15
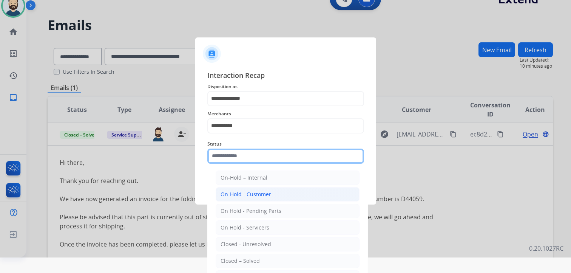
scroll to position [22, 0]
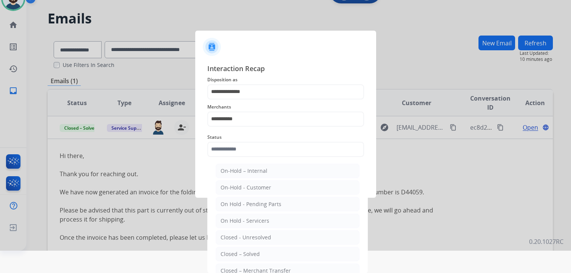
click at [260, 250] on li "Closed – Solved" at bounding box center [288, 254] width 144 height 14
type input "**********"
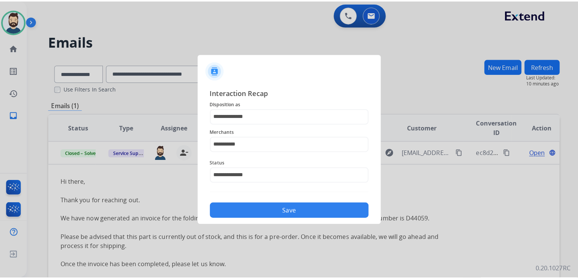
scroll to position [0, 0]
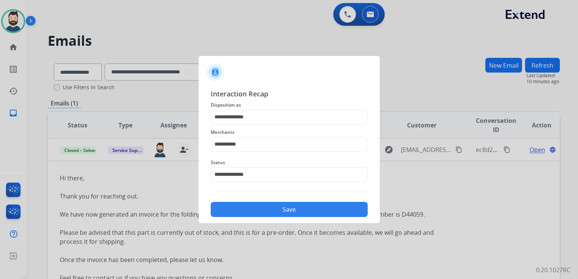
click at [284, 203] on button "Save" at bounding box center [289, 209] width 157 height 15
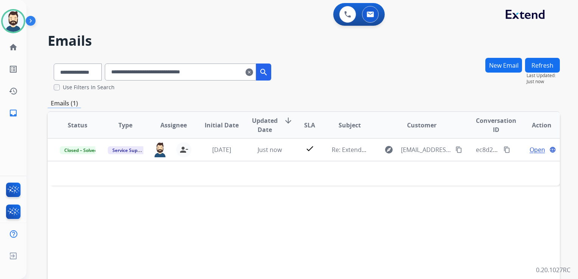
click at [253, 71] on mat-icon "clear" at bounding box center [249, 72] width 8 height 9
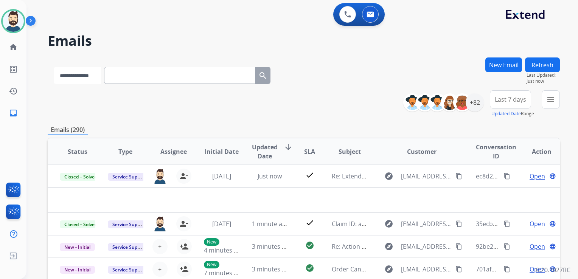
drag, startPoint x: 102, startPoint y: 72, endPoint x: 96, endPoint y: 84, distance: 13.7
click at [101, 72] on select "**********" at bounding box center [77, 75] width 47 height 17
select select "**********"
click at [54, 67] on select "**********" at bounding box center [77, 75] width 47 height 17
click at [139, 82] on input "text" at bounding box center [180, 75] width 151 height 17
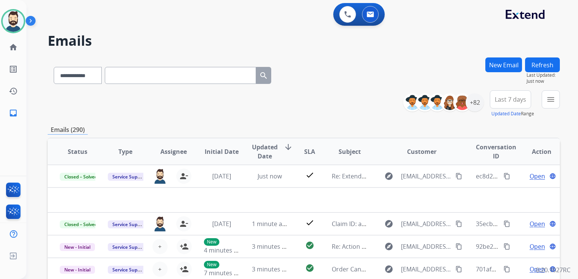
paste input "**********"
type input "**********"
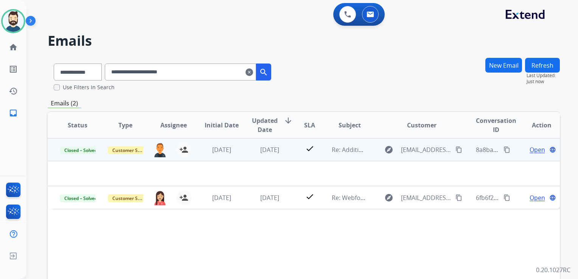
click at [245, 158] on td "5 days ago" at bounding box center [264, 149] width 48 height 23
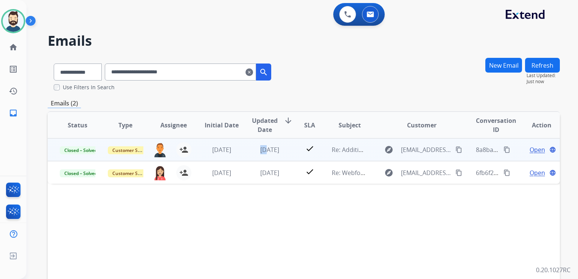
click at [245, 158] on td "5 days ago" at bounding box center [264, 149] width 48 height 23
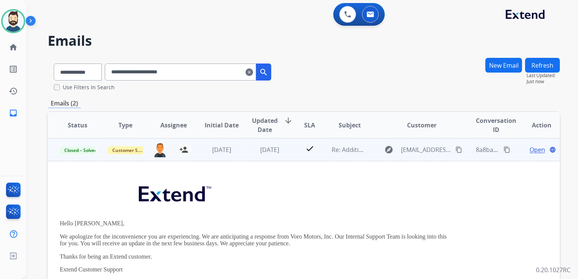
click at [532, 151] on span "Open" at bounding box center [536, 149] width 15 height 9
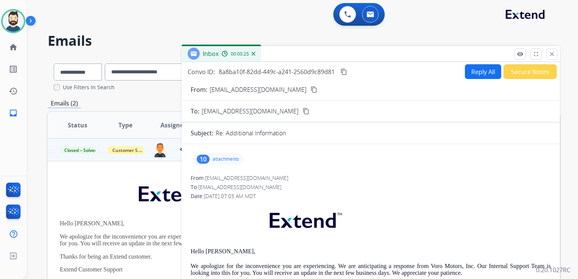
drag, startPoint x: 232, startPoint y: 158, endPoint x: 240, endPoint y: 159, distance: 7.9
click at [233, 158] on p "attachments" at bounding box center [225, 159] width 26 height 6
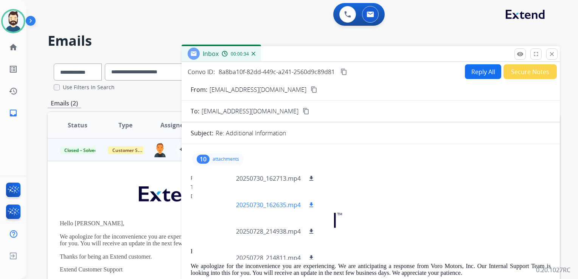
click at [287, 204] on p "20250730_162635.mp4" at bounding box center [268, 204] width 65 height 9
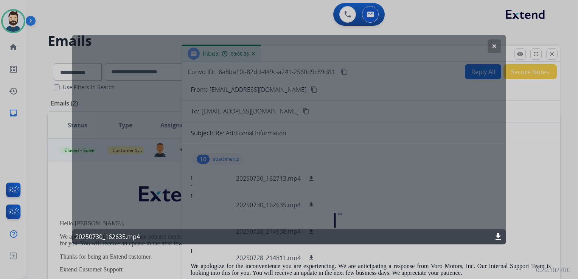
click at [499, 44] on button "clear" at bounding box center [494, 46] width 14 height 14
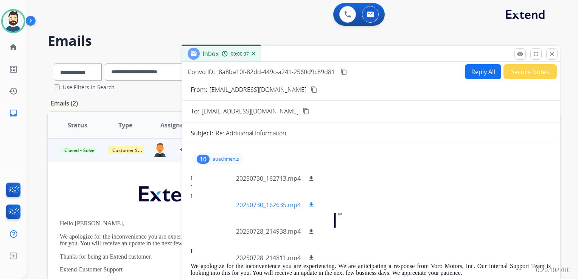
click at [314, 202] on mat-icon "download" at bounding box center [311, 204] width 7 height 7
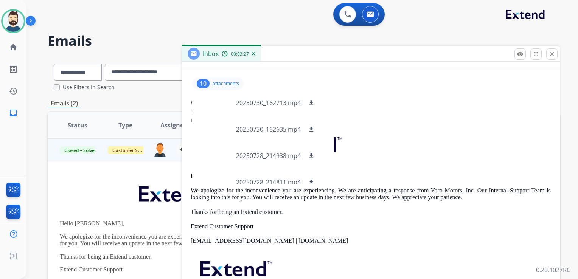
scroll to position [38, 0]
